Goal: Information Seeking & Learning: Learn about a topic

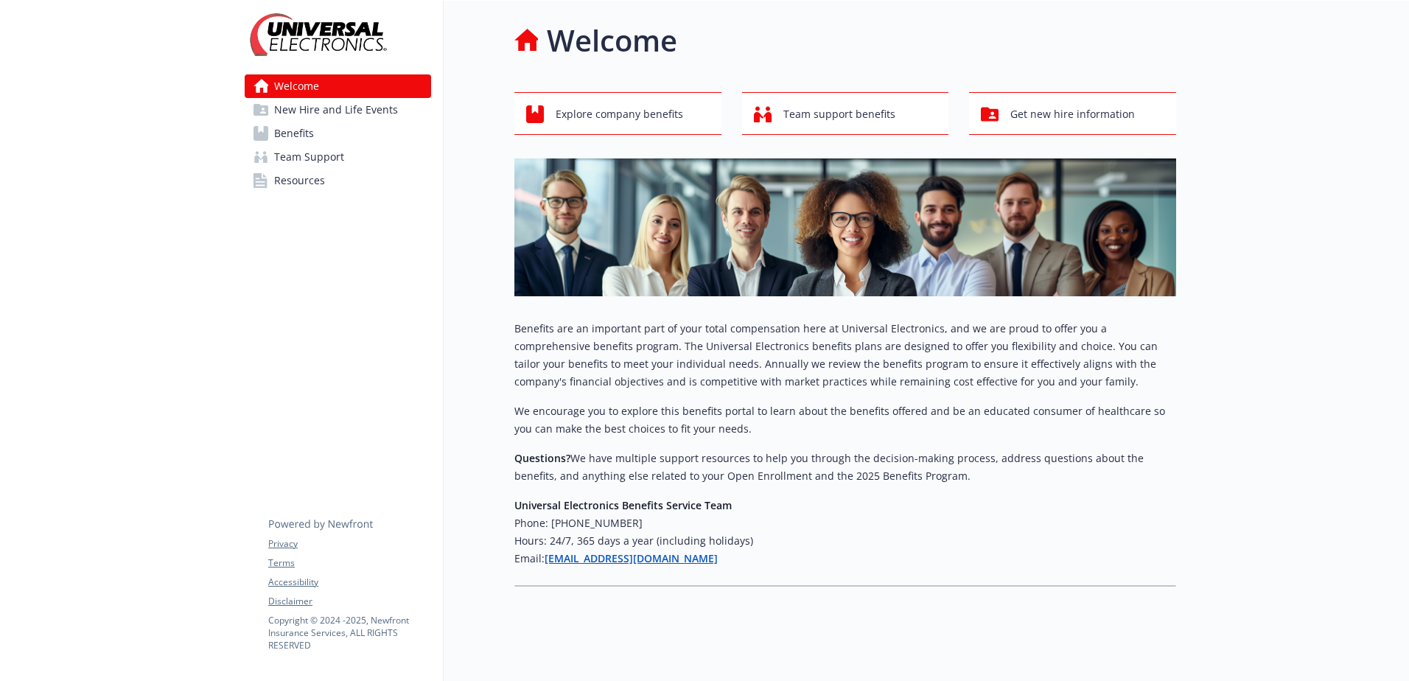
click at [302, 133] on span "Benefits" at bounding box center [294, 134] width 40 height 24
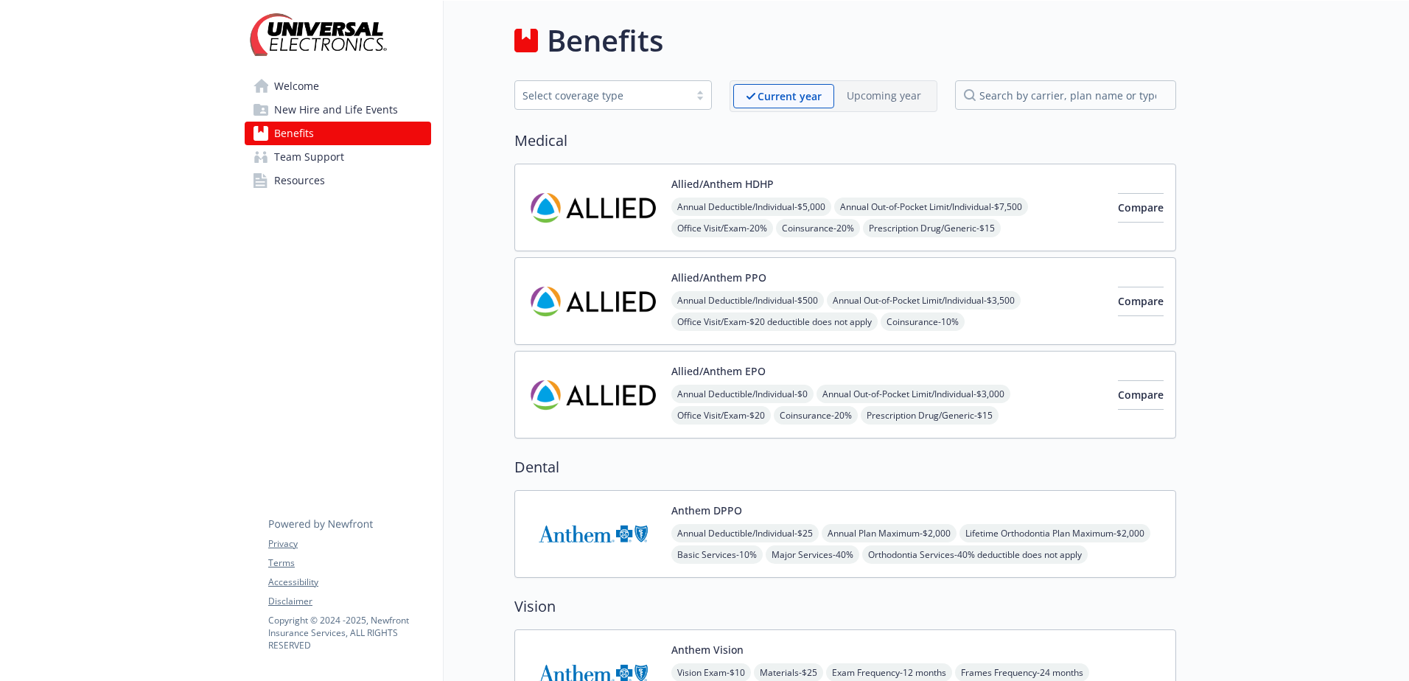
click at [294, 90] on span "Welcome" at bounding box center [296, 86] width 45 height 24
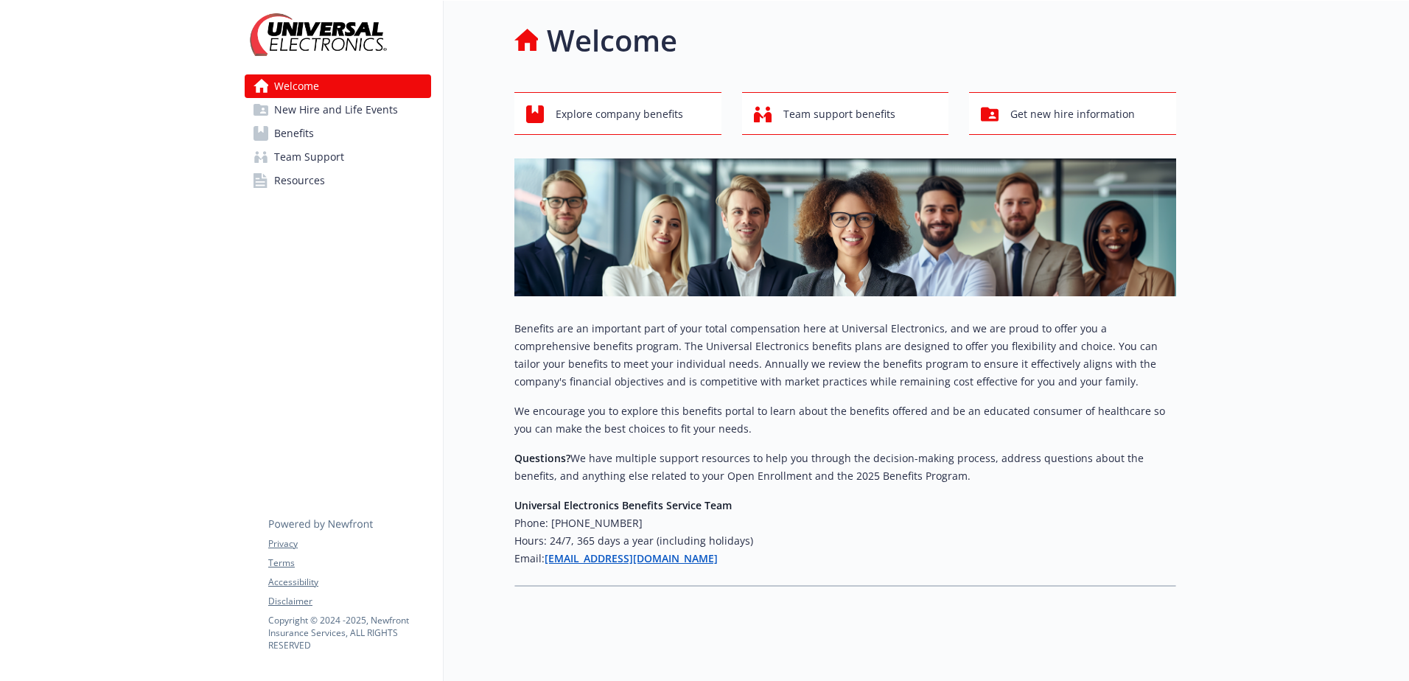
click at [294, 101] on span "New Hire and Life Events" at bounding box center [336, 110] width 124 height 24
click at [307, 129] on span "Benefits" at bounding box center [294, 134] width 40 height 24
